Goal: Task Accomplishment & Management: Complete application form

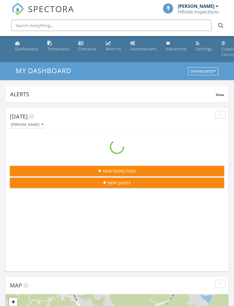
scroll to position [962, 235]
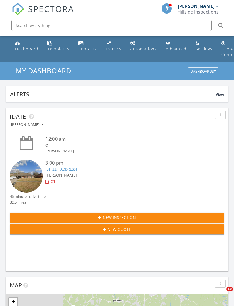
click at [125, 217] on span "New Inspection" at bounding box center [119, 217] width 33 height 6
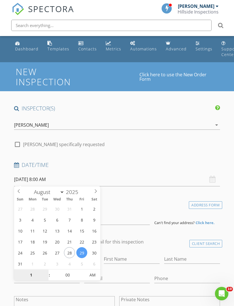
scroll to position [74, 0]
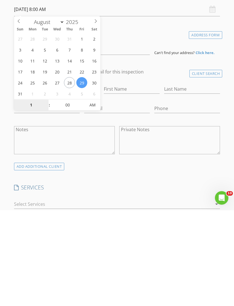
type input "12"
type input "08/29/2025 12:00 AM"
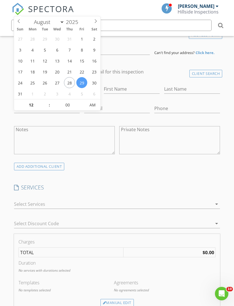
click at [118, 178] on div "INSPECTOR(S) check_box Terrance Dunn PRIMARY Terrance Dunn arrow_drop_down chec…" at bounding box center [117, 312] width 211 height 754
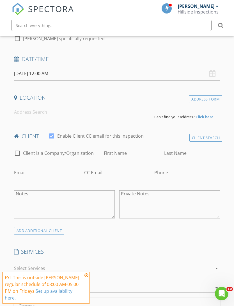
scroll to position [92, 0]
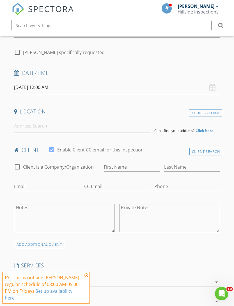
click at [89, 129] on input at bounding box center [82, 126] width 136 height 14
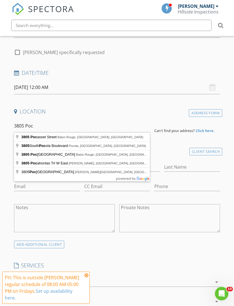
type input "3805 Pocasset Street, Baton Rouge, LA, USA"
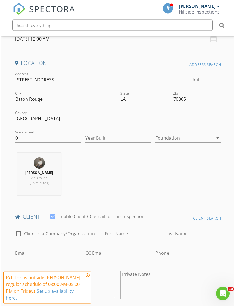
scroll to position [141, 0]
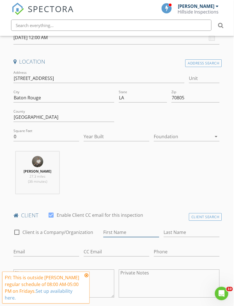
click at [137, 228] on input "First Name" at bounding box center [132, 232] width 56 height 9
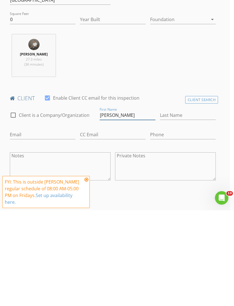
type input "Johnny B"
click at [187, 206] on input "Last Name" at bounding box center [188, 210] width 56 height 9
type input "Young"
click at [51, 225] on input "Email" at bounding box center [43, 229] width 66 height 9
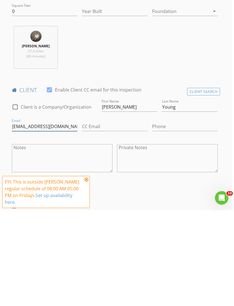
scroll to position [180, 1]
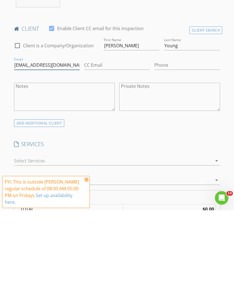
type input "Johnnyby1217@gmail.com"
click at [142, 252] on div at bounding box center [113, 256] width 199 height 9
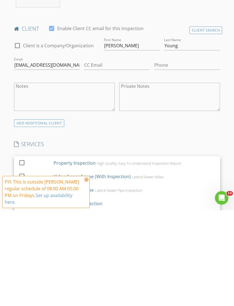
scroll to position [328, 0]
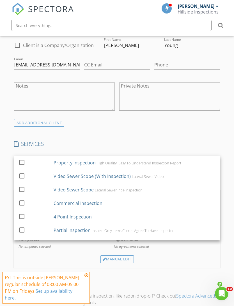
click at [146, 162] on div "High Quality, Easy To Understand Inspection Report" at bounding box center [139, 163] width 85 height 4
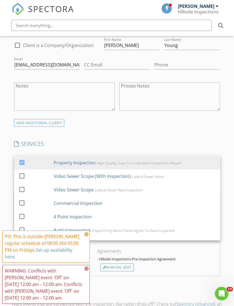
click at [168, 276] on div "INSPECTOR(S) check_box Terrance Dunn PRIMARY Terrance Dunn arrow_drop_down chec…" at bounding box center [117, 214] width 211 height 876
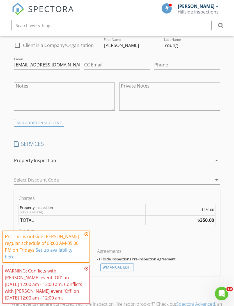
click at [126, 263] on div "Manual Edit" at bounding box center [117, 267] width 33 height 8
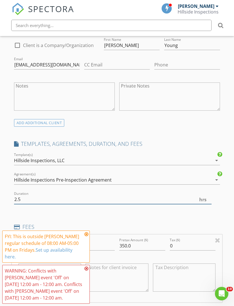
click at [151, 199] on input "2.5" at bounding box center [113, 199] width 198 height 9
click at [187, 202] on input "2" at bounding box center [113, 199] width 198 height 9
type input "2"
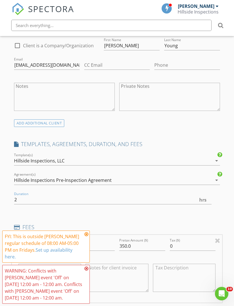
click at [193, 211] on div "INSPECTOR(S) check_box Terrance Dunn PRIMARY Terrance Dunn arrow_drop_down chec…" at bounding box center [117, 246] width 211 height 938
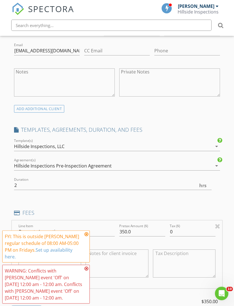
scroll to position [343, 0]
click at [127, 230] on input "350.0" at bounding box center [142, 231] width 46 height 9
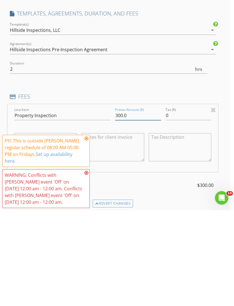
type input "300.0"
click at [184, 276] on div "TOTAL: $300.00 Fee" at bounding box center [113, 285] width 211 height 19
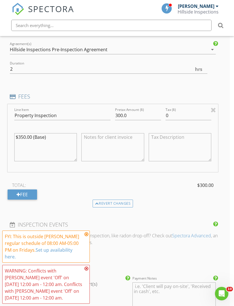
click at [88, 236] on icon at bounding box center [87, 234] width 4 height 4
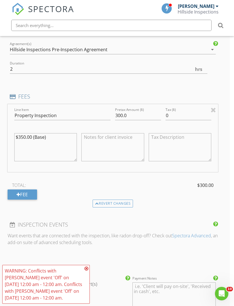
click at [87, 270] on icon at bounding box center [87, 268] width 4 height 4
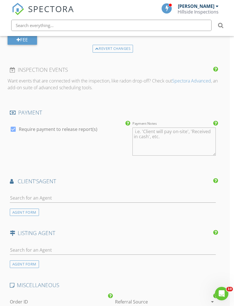
scroll to position [615, 4]
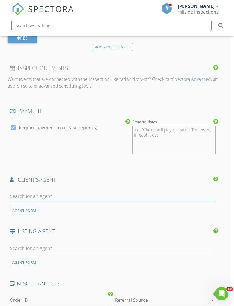
click at [178, 196] on input "text" at bounding box center [113, 195] width 207 height 9
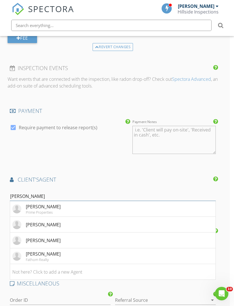
type input "Angelon"
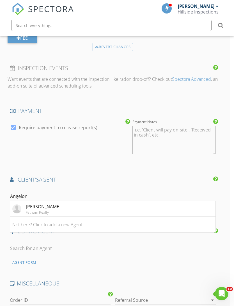
click at [100, 206] on li "Angelon Nelson Fathom Realty" at bounding box center [113, 209] width 206 height 16
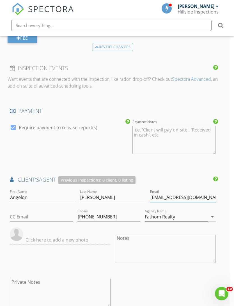
click at [150, 195] on input "angelontherealtor@gmail.com" at bounding box center [183, 197] width 66 height 9
click at [150, 196] on input "angelontherealtor@gmail.com" at bounding box center [183, 197] width 66 height 9
click at [192, 172] on div "INSPECTOR(S) check_box Terrance Dunn PRIMARY Terrance Dunn arrow_drop_down chec…" at bounding box center [113, 13] width 211 height 1047
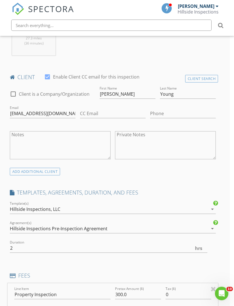
scroll to position [268, 4]
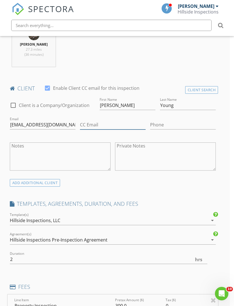
click at [114, 124] on input "CC Email" at bounding box center [113, 124] width 66 height 9
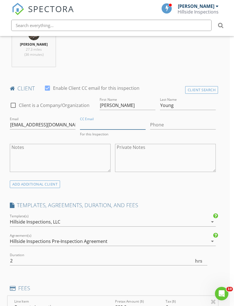
paste input "angelontherealtor@gmail.com"
type input "angelontherealtor@gmail.com"
click at [191, 177] on div at bounding box center [165, 178] width 101 height 3
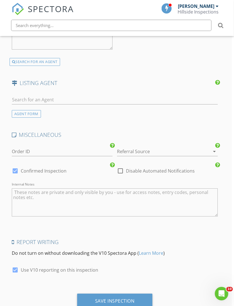
scroll to position [872, 2]
click at [131, 298] on div "Save Inspection" at bounding box center [115, 301] width 40 height 6
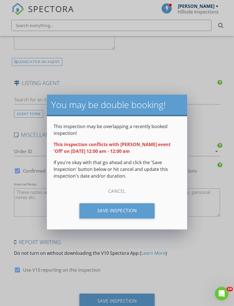
click at [133, 208] on div "Save Inspection" at bounding box center [118, 210] width 76 height 15
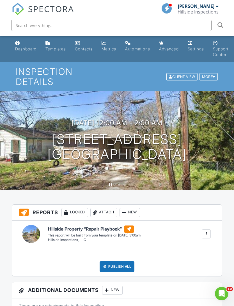
click at [31, 48] on div "Dashboard" at bounding box center [25, 48] width 21 height 5
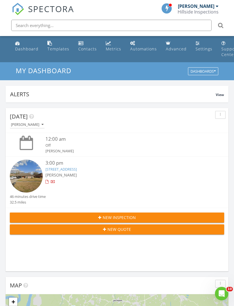
click at [175, 26] on input "text" at bounding box center [111, 25] width 201 height 11
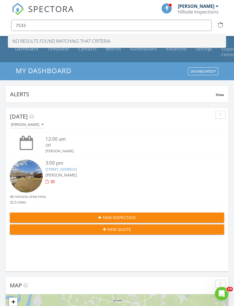
type input "7533"
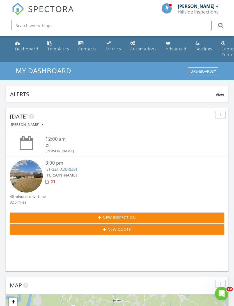
click at [150, 52] on link "Automations" at bounding box center [143, 46] width 31 height 16
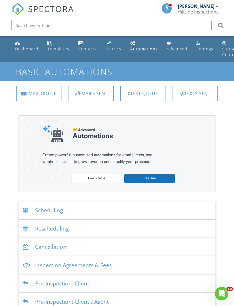
click at [152, 30] on input "text" at bounding box center [111, 25] width 201 height 11
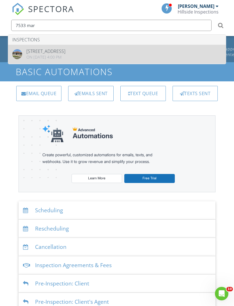
type input "7533 mar"
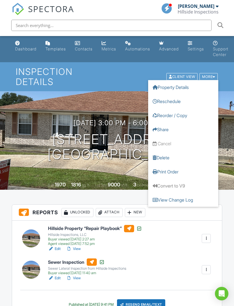
click at [229, 121] on div "06/20/2025 3:00 pm - 6:00 pm 7533 Marquis St New Orleans, LA 70128" at bounding box center [117, 140] width 234 height 42
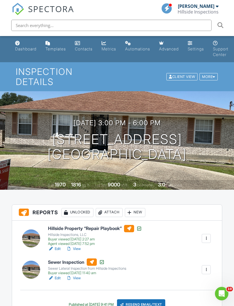
click at [74, 246] on link "View" at bounding box center [73, 249] width 15 height 6
click at [207, 235] on div at bounding box center [207, 238] width 6 height 6
click at [197, 260] on link "Reinspection Report" at bounding box center [186, 263] width 46 height 6
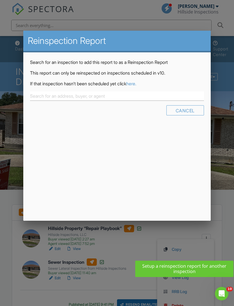
click at [137, 83] on link "here." at bounding box center [131, 84] width 10 height 6
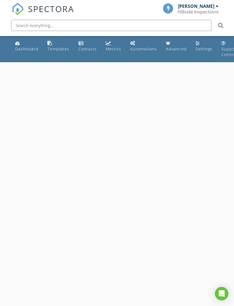
select select "7"
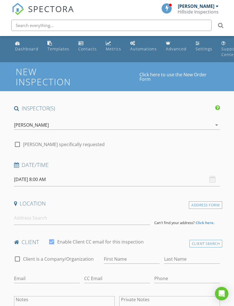
type input "Corrinthia"
type input "Bee"
type input "[EMAIL_ADDRESS][DOMAIN_NAME]"
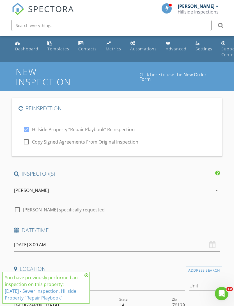
click at [51, 245] on input "[DATE] 8:00 AM" at bounding box center [117, 245] width 207 height 14
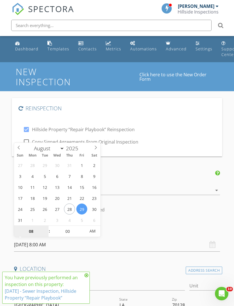
type input "[DATE] 8:00 AM"
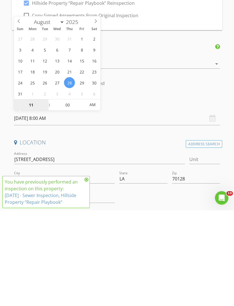
type input "11"
click at [70, 195] on input "00" at bounding box center [67, 200] width 35 height 11
type input "[DATE] 11:00 AM"
type input "15"
type input "[DATE] 11:15 AM"
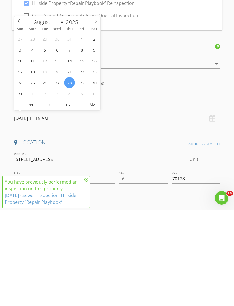
scroll to position [126, 0]
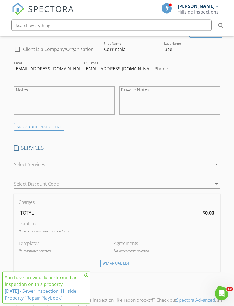
scroll to position [389, 0]
click at [217, 162] on icon "arrow_drop_down" at bounding box center [217, 164] width 7 height 7
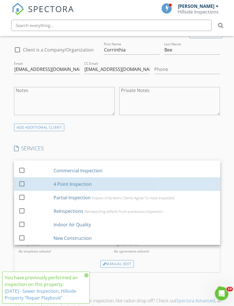
scroll to position [37, 0]
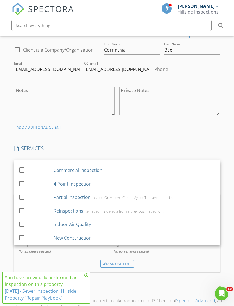
click at [130, 212] on div "Reinspecting defects from a previous inspection." at bounding box center [124, 211] width 79 height 4
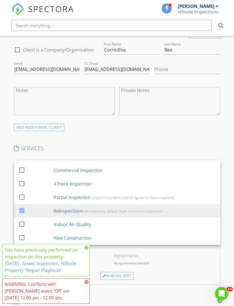
click at [168, 288] on div "INSPECTOR(S) check_box Terrance Dunn PRIMARY Terrance Dunn arrow_drop_down chec…" at bounding box center [117, 275] width 211 height 989
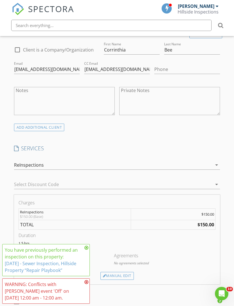
click at [126, 276] on div "Manual Edit" at bounding box center [117, 276] width 33 height 8
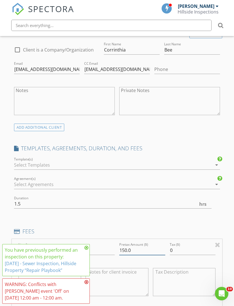
click at [122, 252] on input "150.0" at bounding box center [142, 249] width 46 height 9
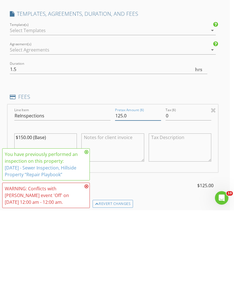
type input "125.0"
click at [200, 210] on div "INSPECTOR(S) check_box Terrance Dunn PRIMARY Terrance Dunn arrow_drop_down chec…" at bounding box center [113, 265] width 211 height 1047
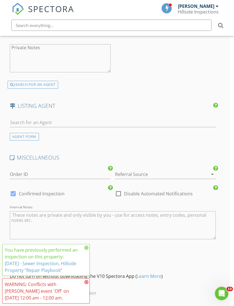
scroll to position [937, 4]
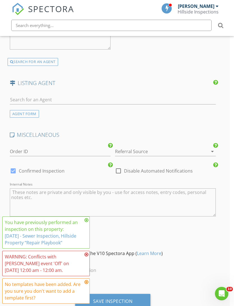
click at [128, 298] on div "Save Inspection" at bounding box center [113, 301] width 40 height 6
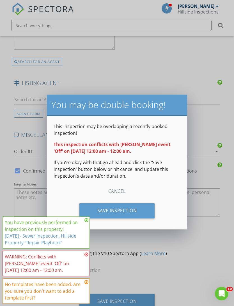
click at [134, 218] on div "Save Inspection" at bounding box center [118, 210] width 76 height 15
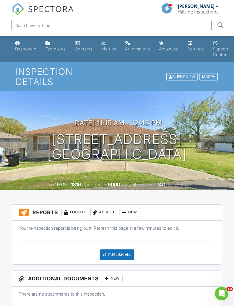
click at [146, 119] on h3 "08/28/2025 11:15 am - 12:45 pm" at bounding box center [118, 123] width 90 height 8
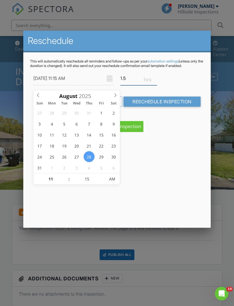
click at [131, 85] on input "1.5" at bounding box center [139, 78] width 37 height 14
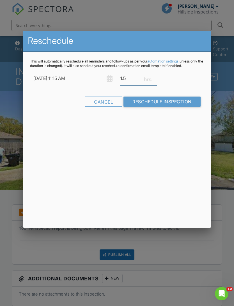
type input "1"
type input ".75"
click at [188, 123] on div "This will automatically reschedule all reminders and follow-ups as per your aut…" at bounding box center [116, 87] width 187 height 71
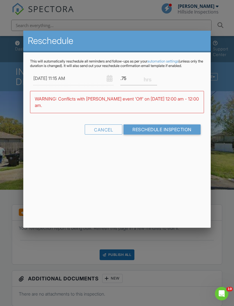
click at [167, 134] on input "Reschedule Inspection" at bounding box center [162, 129] width 77 height 10
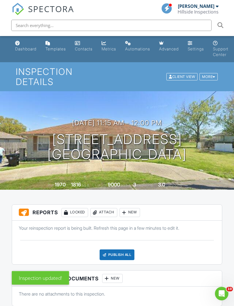
click at [29, 46] on link "Dashboard" at bounding box center [26, 46] width 26 height 16
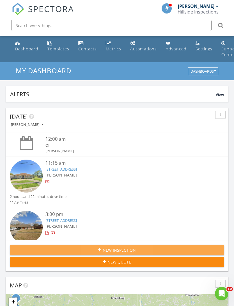
click at [148, 252] on div "New Inspection" at bounding box center [117, 250] width 206 height 6
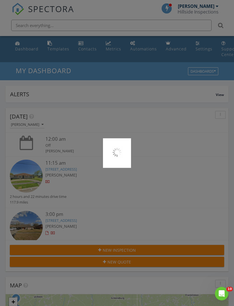
click at [150, 126] on div at bounding box center [117, 153] width 234 height 306
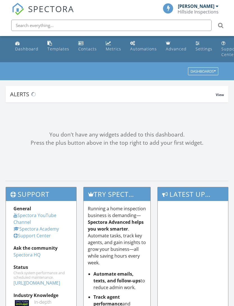
click at [147, 22] on input "text" at bounding box center [111, 25] width 201 height 11
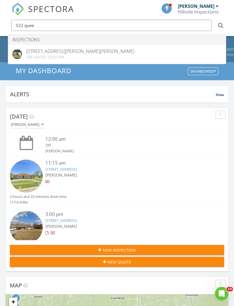
type input "522 quee"
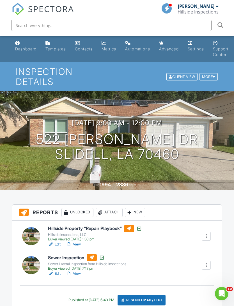
click at [207, 233] on div at bounding box center [207, 236] width 6 height 6
click at [197, 260] on link "Reinspection Report" at bounding box center [186, 263] width 46 height 6
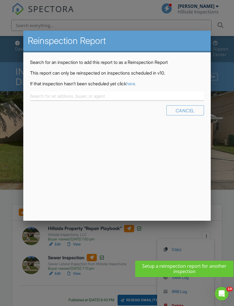
click at [137, 83] on link "here." at bounding box center [131, 84] width 10 height 6
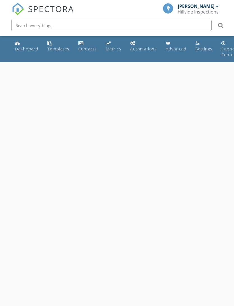
select select "7"
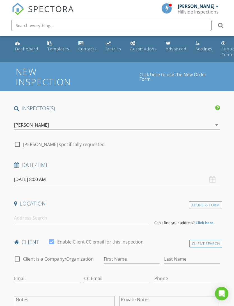
type input "Tyeasha"
type input "Green"
type input "[EMAIL_ADDRESS][DOMAIN_NAME]"
type input "[PHONE_NUMBER]"
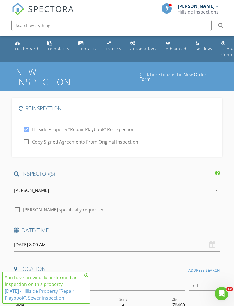
click at [48, 245] on input "08/29/2025 8:00 AM" at bounding box center [117, 245] width 207 height 14
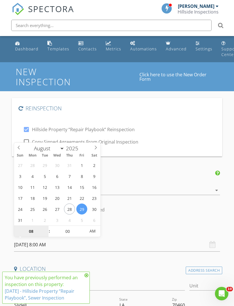
type input "08/28/2025 8:00 AM"
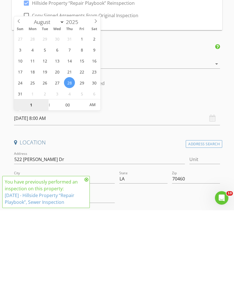
type input "12"
type input "08/28/2025 12:00 PM"
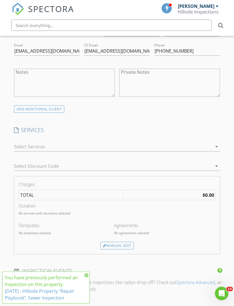
click at [217, 146] on icon "arrow_drop_down" at bounding box center [217, 146] width 7 height 7
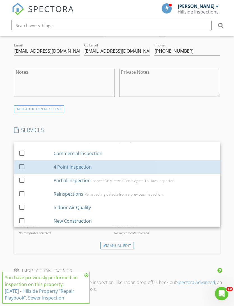
scroll to position [37, 0]
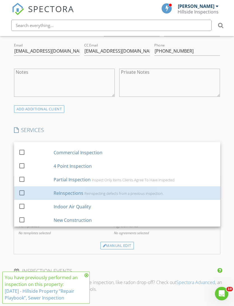
click at [157, 193] on div "Reinspecting defects from a previous inspection." at bounding box center [124, 193] width 79 height 4
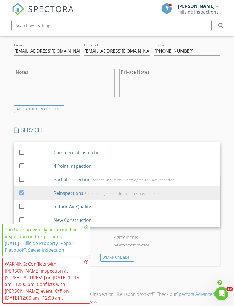
click at [126, 255] on div "Manual Edit" at bounding box center [117, 257] width 33 height 8
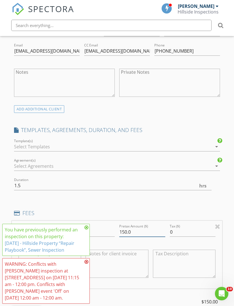
click at [125, 230] on input "150.0" at bounding box center [142, 231] width 46 height 9
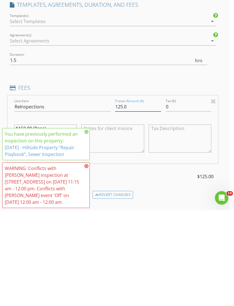
type input "125.0"
click at [226, 165] on div "New Inspection Click here to use the New Order Form Reinspection check_box Hill…" at bounding box center [113, 225] width 234 height 1201
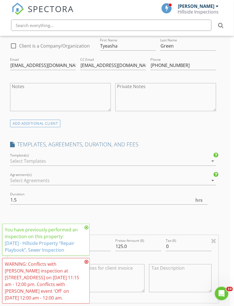
scroll to position [392, 4]
click at [157, 200] on input "1.5" at bounding box center [109, 200] width 198 height 9
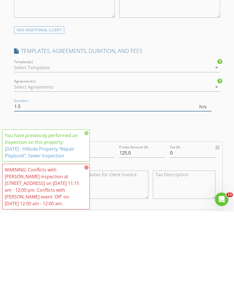
type input "1"
type input ".75"
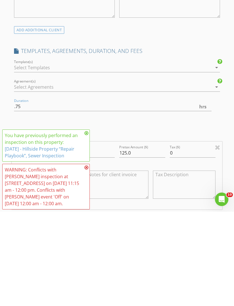
click at [218, 124] on div "INSPECTOR(S) check_box Terrance Dunn PRIMARY Terrance Dunn arrow_drop_down chec…" at bounding box center [117, 301] width 211 height 1047
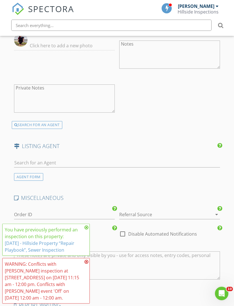
scroll to position [937, 0]
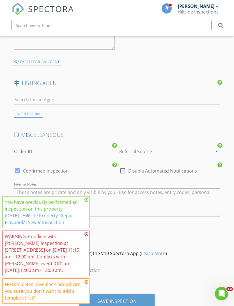
click at [122, 298] on div "Save Inspection" at bounding box center [118, 301] width 40 height 6
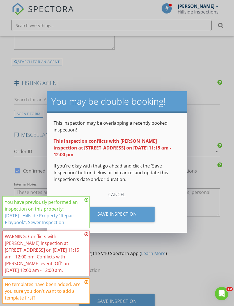
click at [137, 214] on div "Save Inspection" at bounding box center [118, 213] width 76 height 15
